Goal: Task Accomplishment & Management: Complete application form

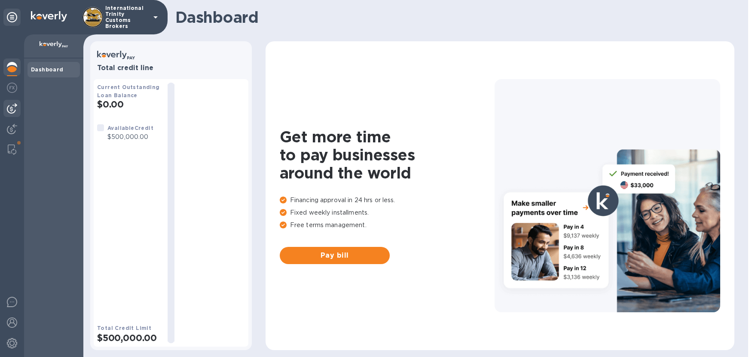
click at [12, 112] on img at bounding box center [12, 108] width 10 height 10
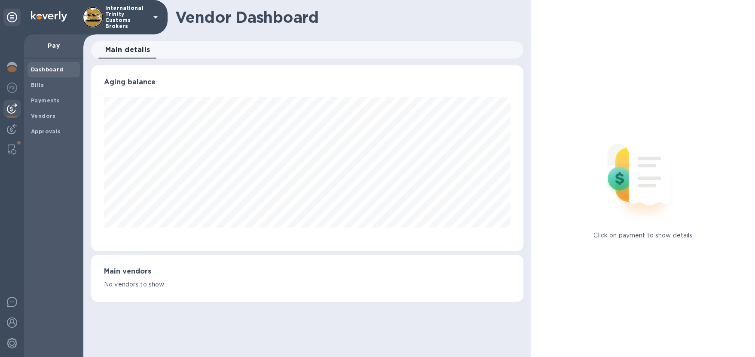
scroll to position [186, 432]
click at [45, 102] on b "Payments" at bounding box center [45, 100] width 29 height 6
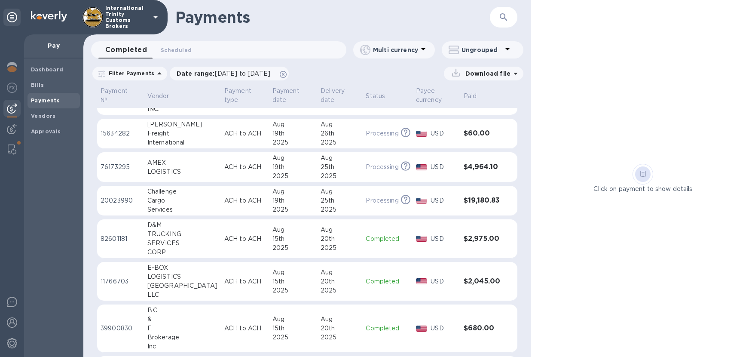
scroll to position [102, 0]
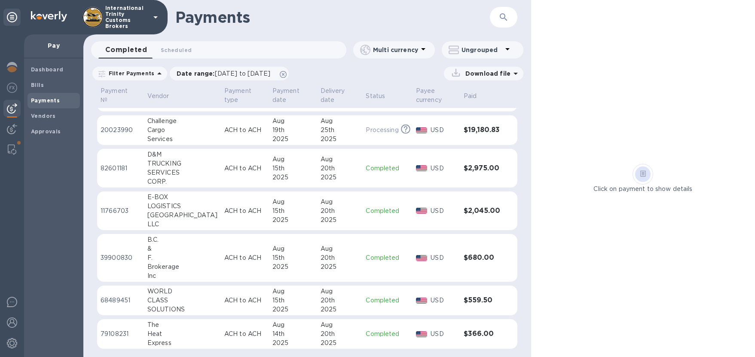
click at [321, 208] on div "20th" at bounding box center [340, 210] width 39 height 9
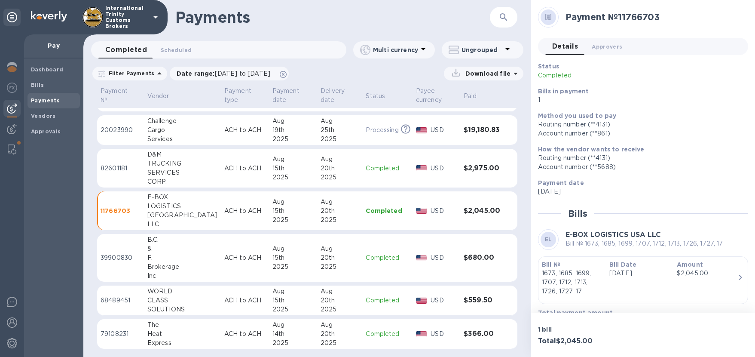
scroll to position [20, 0]
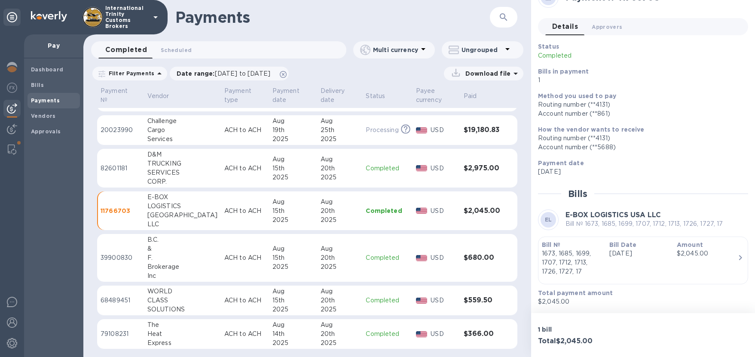
click at [638, 265] on div "Bill Date [DATE]" at bounding box center [639, 258] width 67 height 43
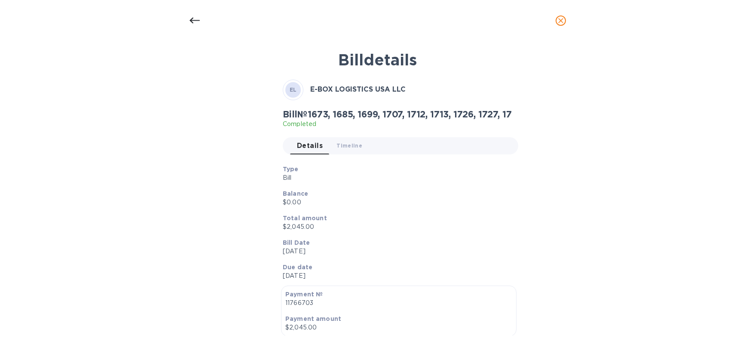
scroll to position [0, 0]
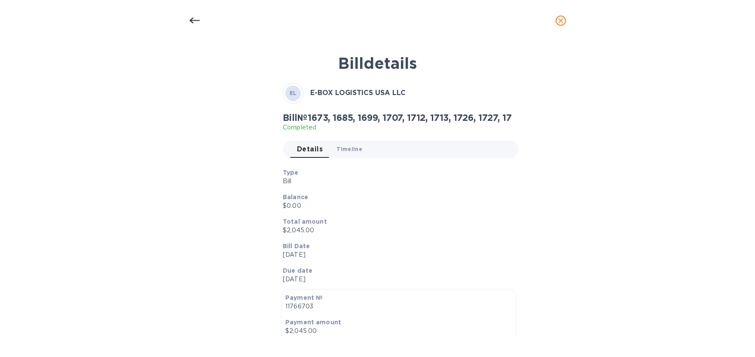
click at [342, 147] on span "Timeline 0" at bounding box center [350, 148] width 26 height 9
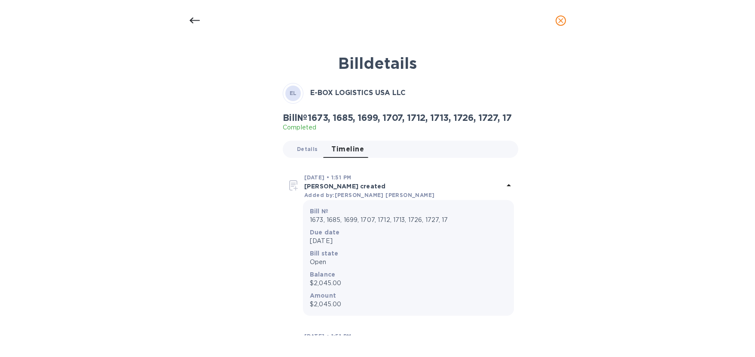
click at [309, 150] on span "Details 0" at bounding box center [307, 148] width 21 height 9
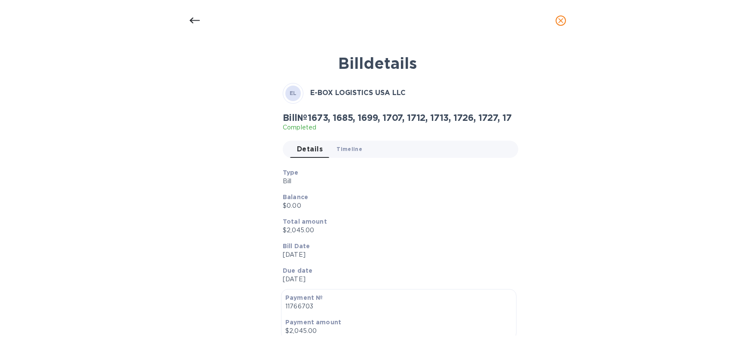
click at [353, 151] on span "Timeline 0" at bounding box center [350, 148] width 26 height 9
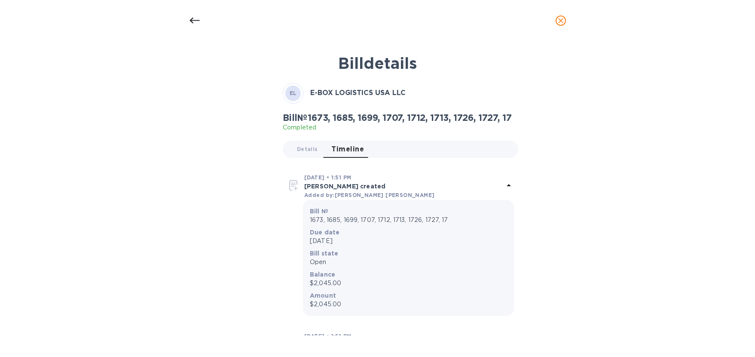
click at [194, 20] on icon at bounding box center [194, 21] width 10 height 6
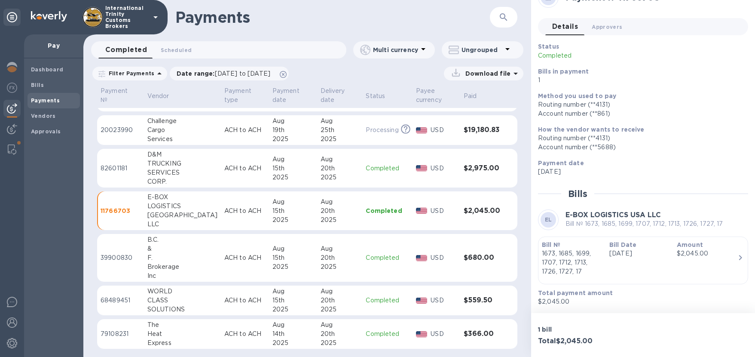
click at [174, 204] on div "LOGISTICS" at bounding box center [182, 206] width 70 height 9
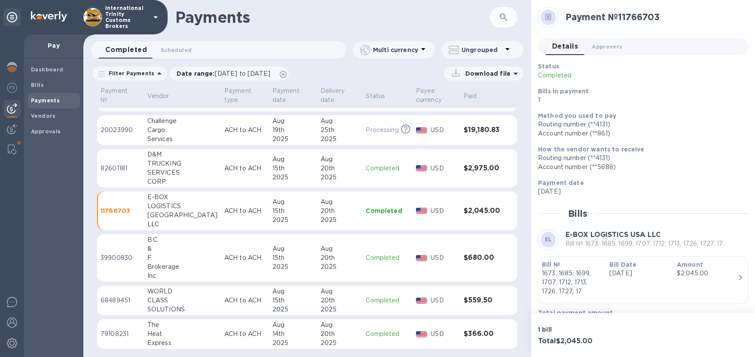
click at [471, 212] on h3 "$2,045.00" at bounding box center [482, 211] width 37 height 8
click at [606, 269] on div "Bill Date [DATE]" at bounding box center [639, 278] width 67 height 43
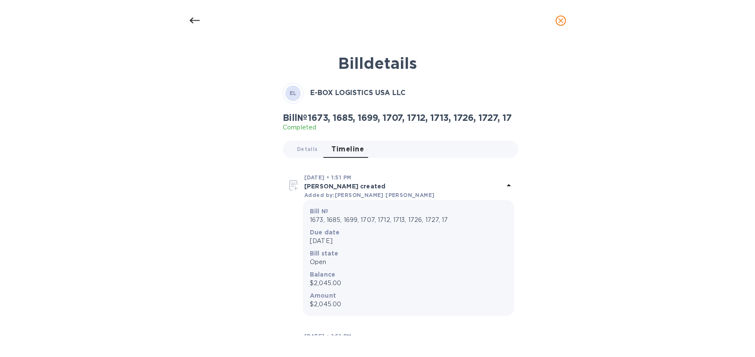
click at [410, 220] on p "1673, 1685, 1699, 1707, 1712, 1713, 1726, 1727, 17" at bounding box center [408, 219] width 197 height 9
click at [405, 220] on p "1673, 1685, 1699, 1707, 1712, 1713, 1726, 1727, 17" at bounding box center [408, 219] width 197 height 9
click at [302, 149] on span "Details 0" at bounding box center [307, 148] width 21 height 9
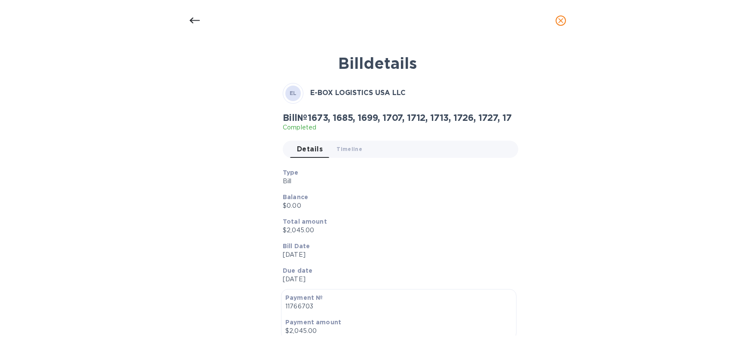
scroll to position [293, 0]
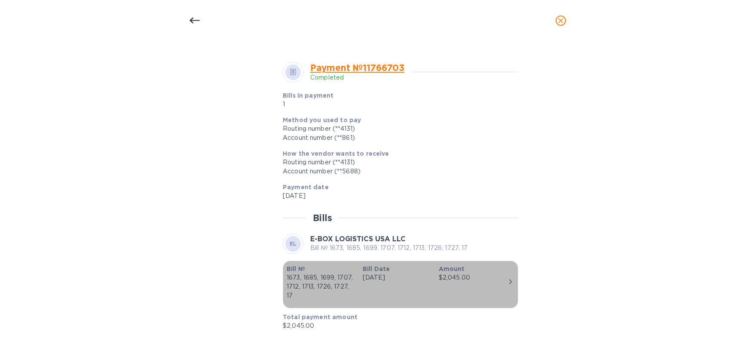
click at [475, 281] on div "$2,045.00" at bounding box center [473, 277] width 69 height 9
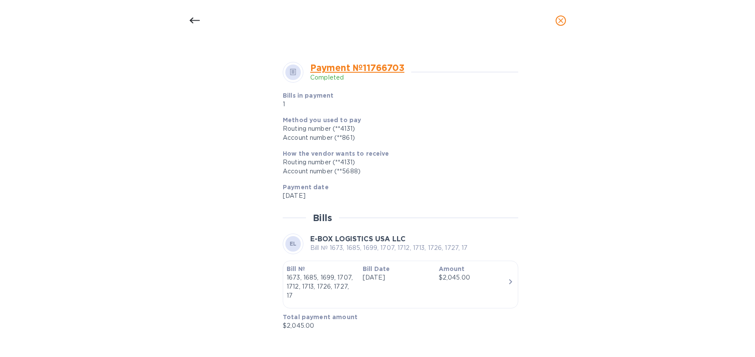
click at [475, 281] on div "$2,045.00" at bounding box center [473, 277] width 69 height 9
click at [199, 18] on icon at bounding box center [195, 20] width 10 height 10
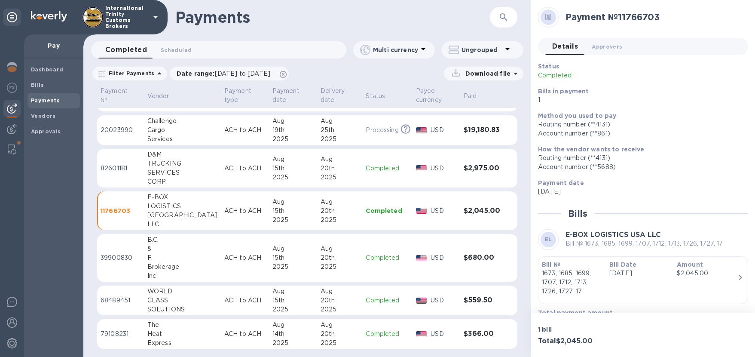
scroll to position [272, 0]
click at [39, 102] on b "Payments" at bounding box center [45, 100] width 29 height 6
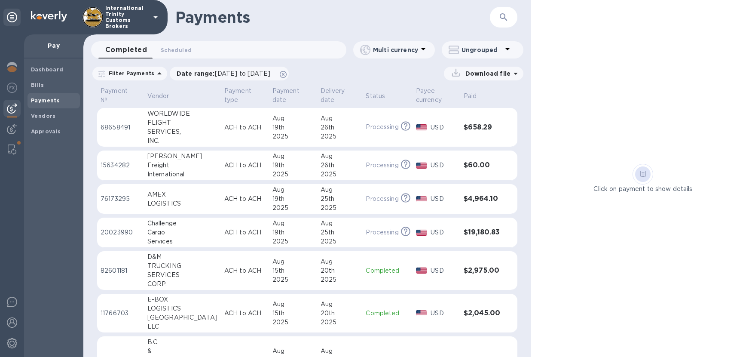
click at [56, 45] on p "Pay" at bounding box center [54, 45] width 46 height 9
click at [15, 18] on icon at bounding box center [12, 17] width 10 height 10
click at [11, 108] on img at bounding box center [12, 108] width 10 height 10
click at [12, 70] on img at bounding box center [12, 67] width 10 height 10
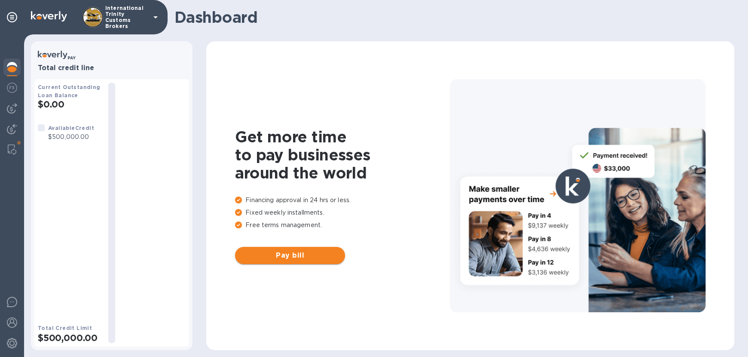
click at [308, 261] on button "Pay bill" at bounding box center [290, 255] width 110 height 17
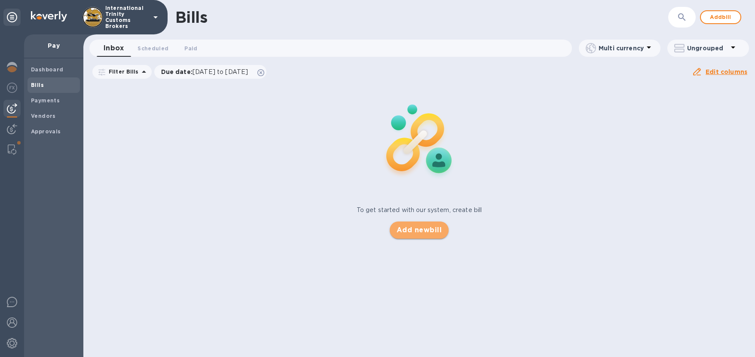
click at [416, 233] on span "Add new bill" at bounding box center [419, 230] width 45 height 10
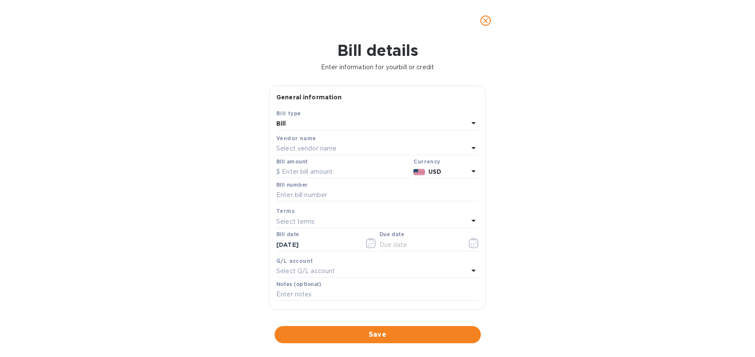
click at [299, 124] on div "Bill" at bounding box center [372, 124] width 192 height 12
click at [296, 111] on b "Bill type" at bounding box center [288, 113] width 25 height 6
click at [301, 148] on p "Select vendor name" at bounding box center [306, 148] width 60 height 9
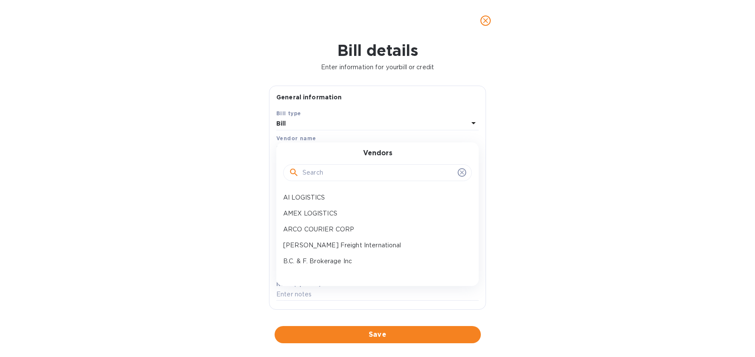
click at [314, 168] on input "text" at bounding box center [379, 172] width 152 height 13
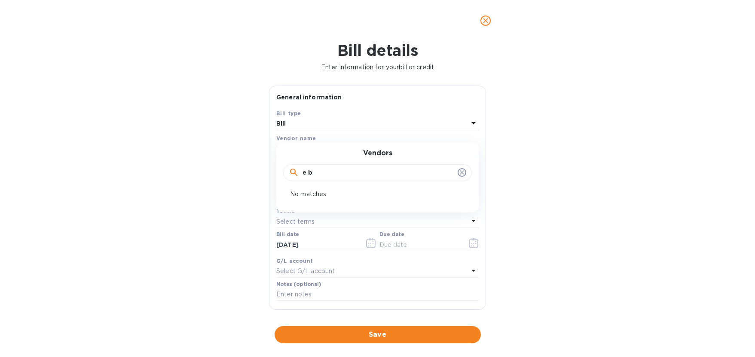
type input "e bo"
drag, startPoint x: 341, startPoint y: 177, endPoint x: 270, endPoint y: 168, distance: 71.4
click at [278, 169] on div "Vendors e bo" at bounding box center [377, 167] width 202 height 37
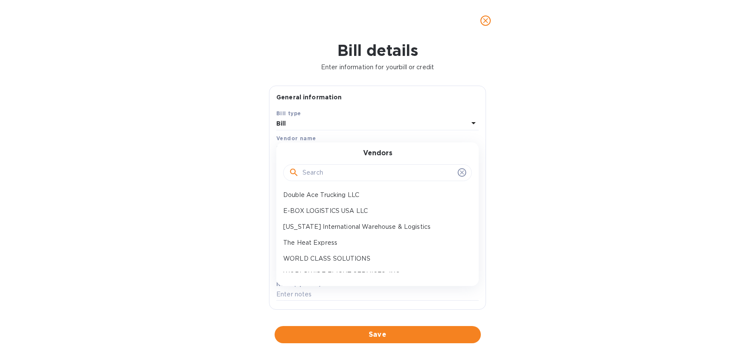
scroll to position [121, 0]
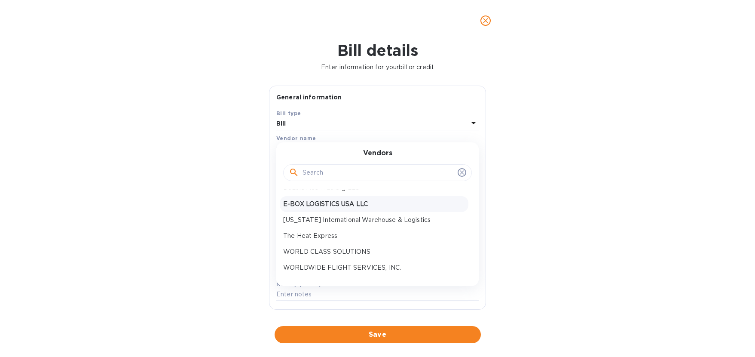
click at [358, 206] on p "E-BOX LOGISTICS USA LLC" at bounding box center [374, 203] width 182 height 9
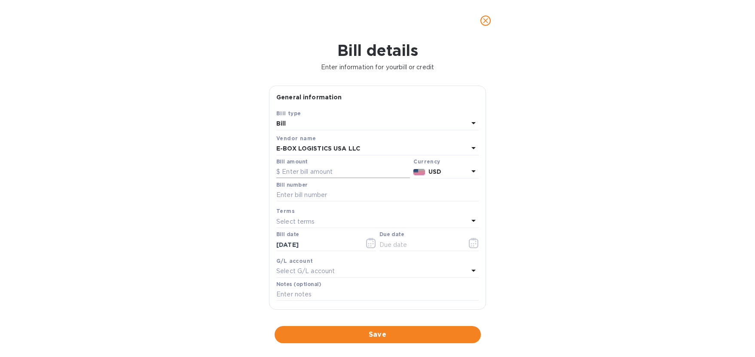
click at [294, 169] on input "text" at bounding box center [343, 171] width 134 height 13
type input "1,570"
click at [303, 193] on input "text" at bounding box center [377, 195] width 202 height 13
type input "1759 1760 1761 1762 1764 1765 1766"
click at [294, 220] on p "Select terms" at bounding box center [295, 221] width 39 height 9
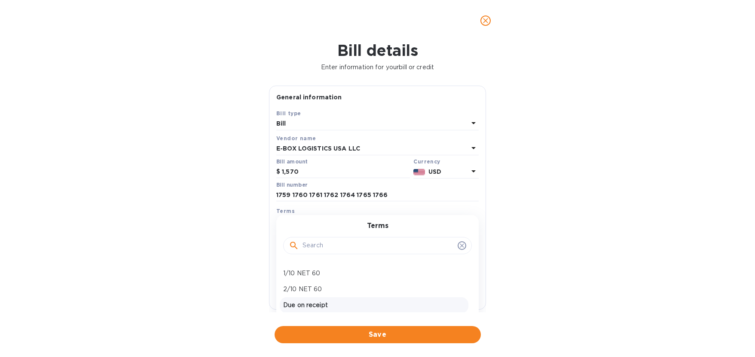
scroll to position [31, 0]
click at [327, 300] on p "Due on receipt" at bounding box center [374, 303] width 182 height 9
type input "[DATE]"
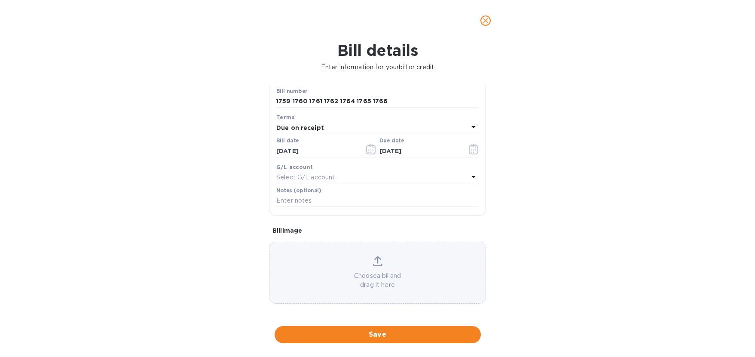
scroll to position [95, 0]
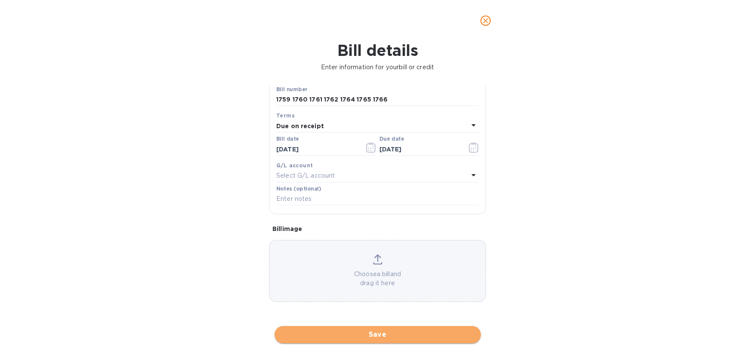
click at [386, 336] on span "Save" at bounding box center [377, 334] width 193 height 10
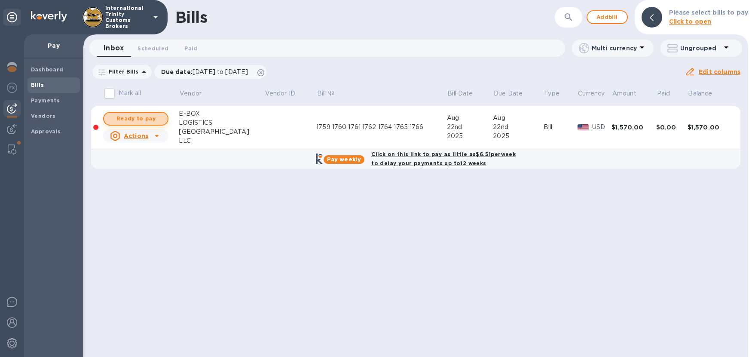
click at [154, 116] on span "Ready to pay" at bounding box center [136, 118] width 50 height 10
click at [155, 117] on span "Ready to pay" at bounding box center [136, 118] width 50 height 10
checkbox input "true"
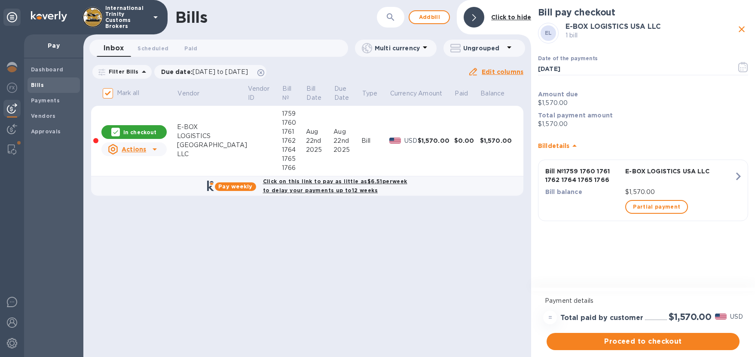
click at [660, 352] on div "Payment details = Total paid by customer $1,570.00 USD Proceed to checkout" at bounding box center [643, 322] width 224 height 67
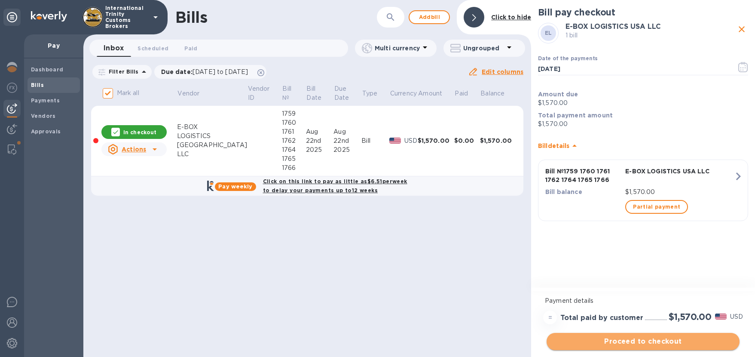
click at [653, 345] on span "Proceed to checkout" at bounding box center [643, 341] width 179 height 10
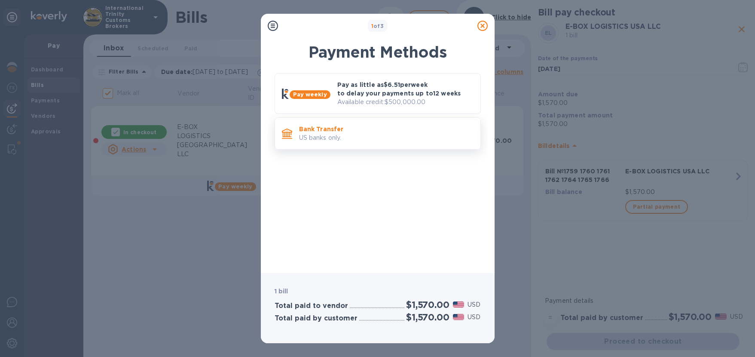
click at [346, 135] on p "US banks only." at bounding box center [386, 137] width 174 height 9
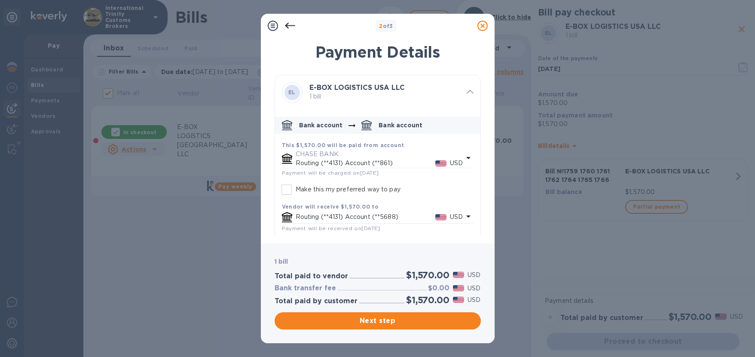
click at [289, 191] on input "Make this my preferred way to pay" at bounding box center [287, 190] width 18 height 18
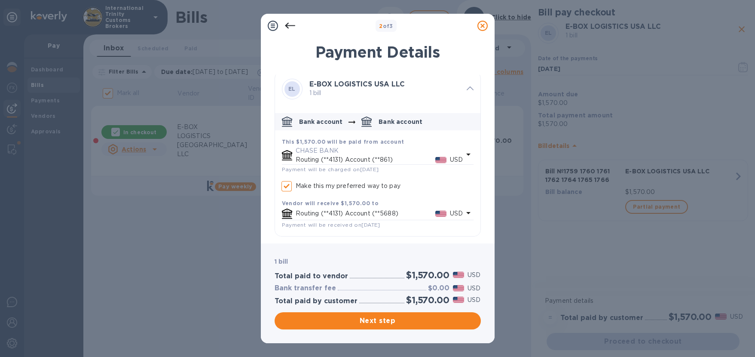
checkbox input "true"
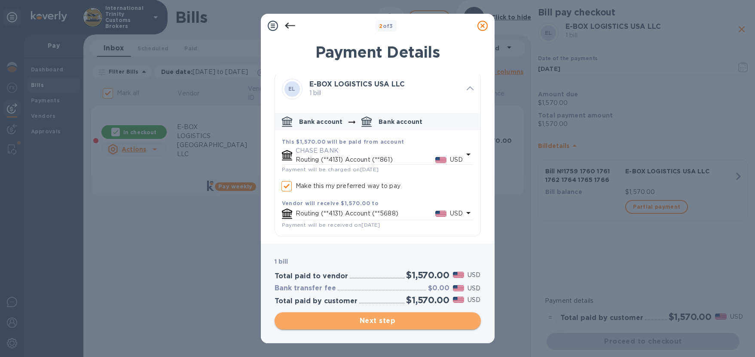
click at [373, 322] on span "Next step" at bounding box center [377, 320] width 193 height 10
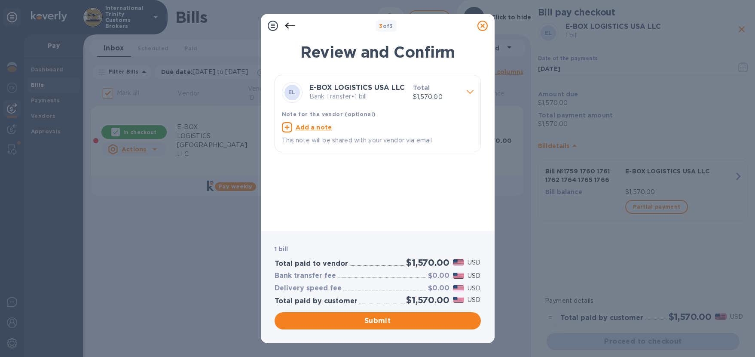
click at [315, 127] on u "Add a note" at bounding box center [314, 127] width 37 height 7
click at [315, 127] on textarea at bounding box center [371, 128] width 178 height 7
type textarea "invoices: 1759 1760 1761 1762 1764 1765 1766"
click at [395, 324] on span "Submit" at bounding box center [377, 320] width 193 height 10
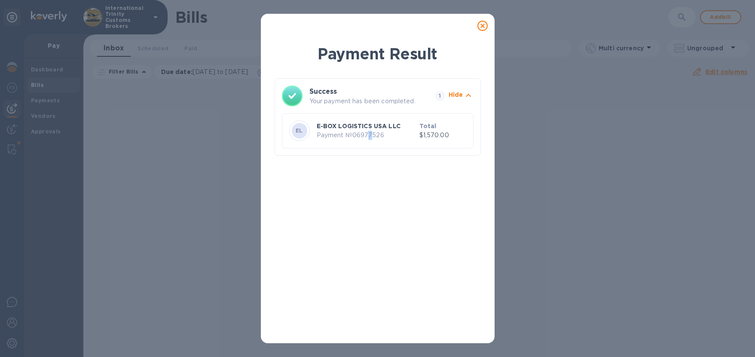
click at [369, 132] on p "Payment № 06977526" at bounding box center [366, 135] width 99 height 9
click at [484, 31] on div at bounding box center [482, 25] width 17 height 17
click at [485, 25] on icon at bounding box center [482, 26] width 10 height 10
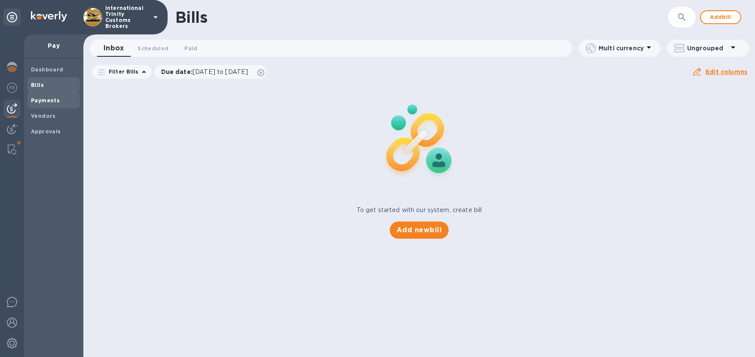
click at [39, 95] on div "Payments" at bounding box center [54, 100] width 52 height 15
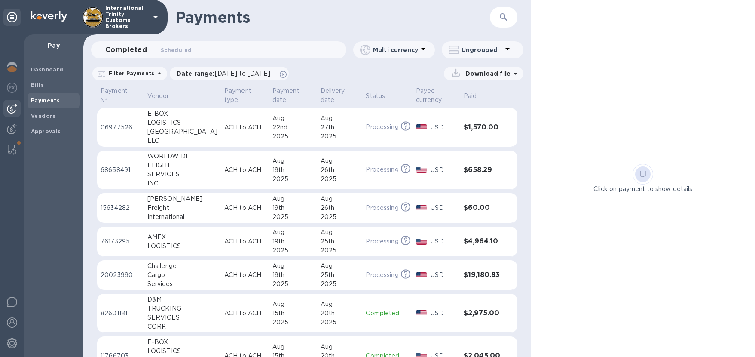
click at [401, 128] on icon "This payment is under compliance review, which may take up to 3 business days." at bounding box center [405, 126] width 9 height 9
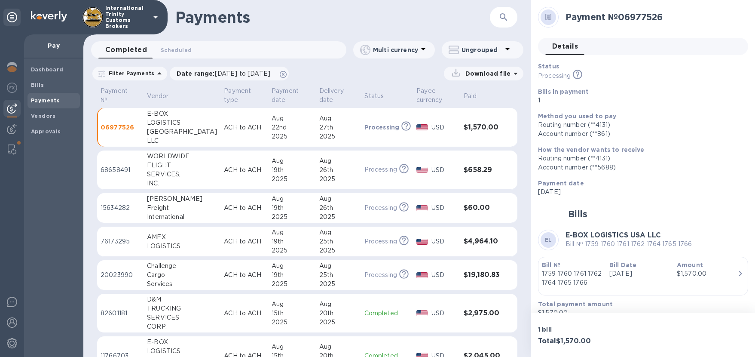
click at [383, 130] on p "Processing" at bounding box center [381, 127] width 35 height 9
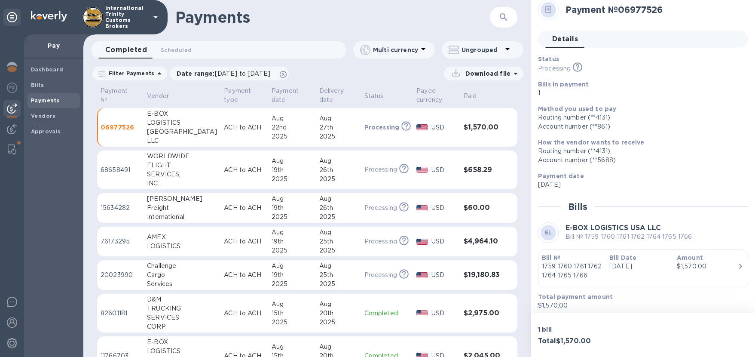
scroll to position [11, 0]
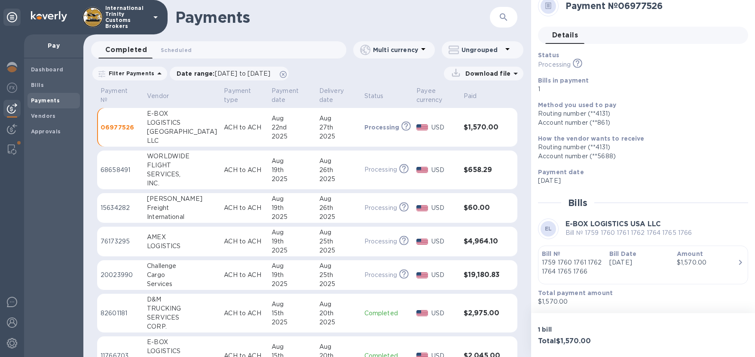
click at [628, 176] on div "Payment date [DATE]" at bounding box center [639, 177] width 203 height 18
click at [581, 199] on h2 "Bills" at bounding box center [577, 202] width 19 height 11
click at [623, 187] on div "Payment date [DATE]" at bounding box center [640, 176] width 210 height 24
click at [284, 126] on div "22nd" at bounding box center [292, 127] width 41 height 9
click at [474, 123] on h3 "$1,570.00" at bounding box center [482, 127] width 37 height 8
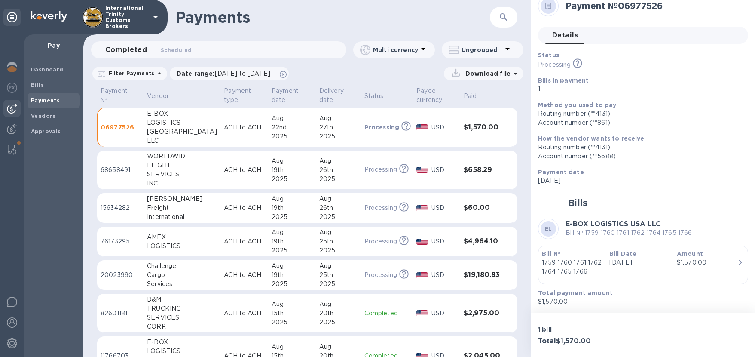
click at [616, 83] on p "Bills in payment" at bounding box center [639, 80] width 203 height 9
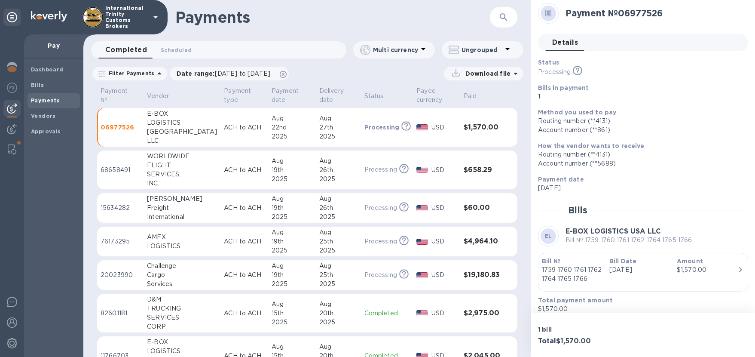
scroll to position [0, 0]
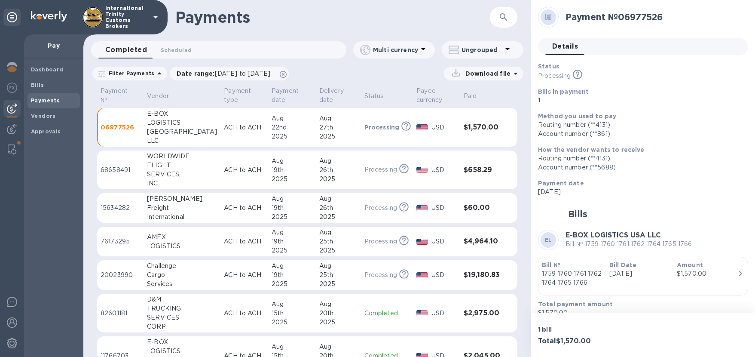
click at [575, 70] on icon "This payment is under compliance review, which may take up to 3 business days." at bounding box center [577, 74] width 9 height 9
click at [573, 77] on icon at bounding box center [577, 74] width 9 height 9
click at [557, 96] on p "1" at bounding box center [639, 100] width 203 height 9
click at [580, 73] on icon at bounding box center [577, 74] width 9 height 9
click at [606, 94] on p "Bills in payment" at bounding box center [639, 91] width 203 height 9
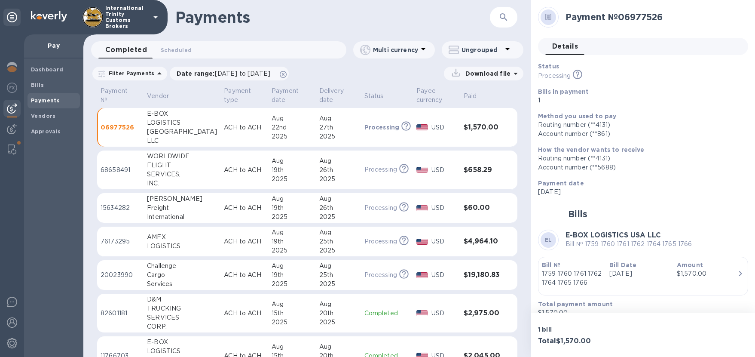
click at [114, 124] on p "06977526" at bounding box center [121, 127] width 40 height 9
click at [176, 132] on div "[GEOGRAPHIC_DATA]" at bounding box center [182, 131] width 70 height 9
click at [430, 132] on div "USD" at bounding box center [444, 127] width 29 height 12
click at [401, 128] on icon at bounding box center [405, 126] width 9 height 9
drag, startPoint x: 393, startPoint y: 138, endPoint x: 239, endPoint y: 134, distance: 153.5
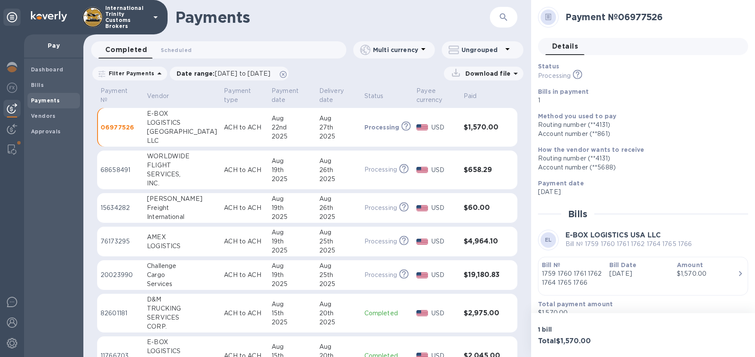
click at [393, 138] on td "Processing This payment is under compliance review, which may take up to 3 busi…" at bounding box center [387, 127] width 52 height 39
drag, startPoint x: 187, startPoint y: 130, endPoint x: 180, endPoint y: 130, distance: 6.4
click at [187, 130] on div "[GEOGRAPHIC_DATA]" at bounding box center [182, 131] width 70 height 9
click at [144, 126] on td "06977526" at bounding box center [120, 127] width 46 height 39
click at [122, 125] on p "06977526" at bounding box center [121, 127] width 40 height 9
